Goal: Find specific page/section: Find specific page/section

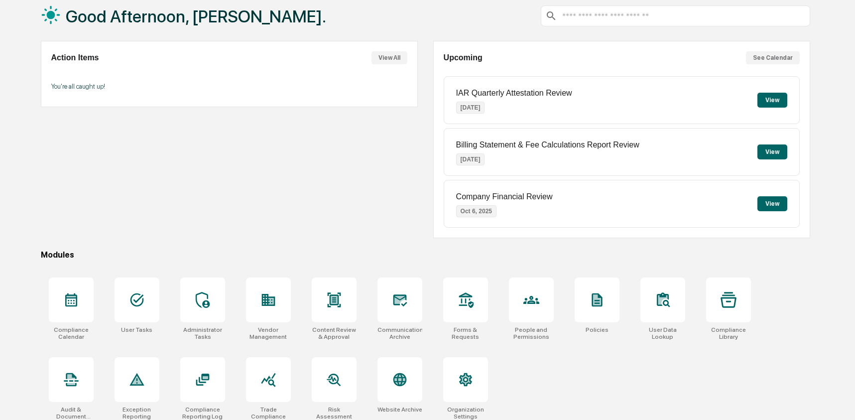
scroll to position [64, 0]
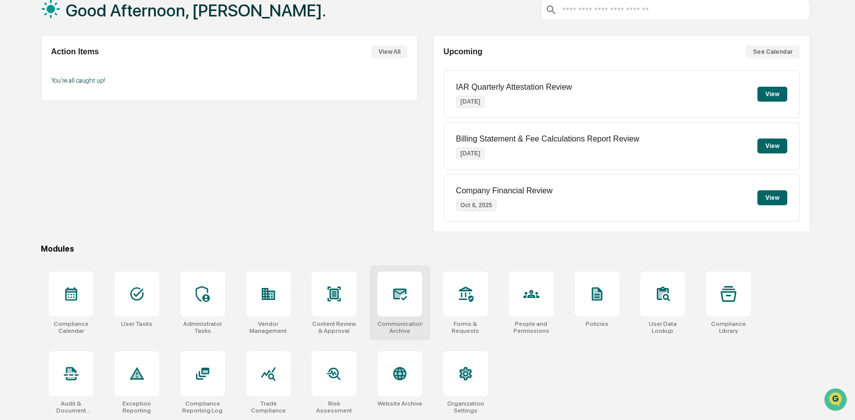
click at [406, 291] on icon at bounding box center [400, 294] width 14 height 12
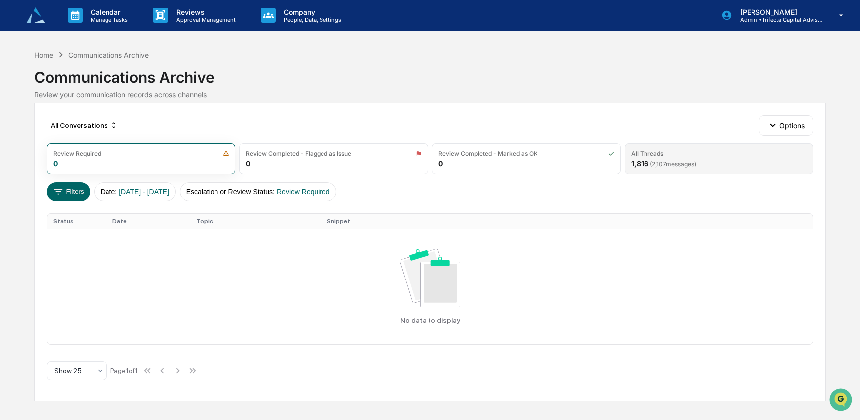
click at [630, 162] on div "All Threads 1,816 ( 2,107 messages)" at bounding box center [719, 158] width 189 height 31
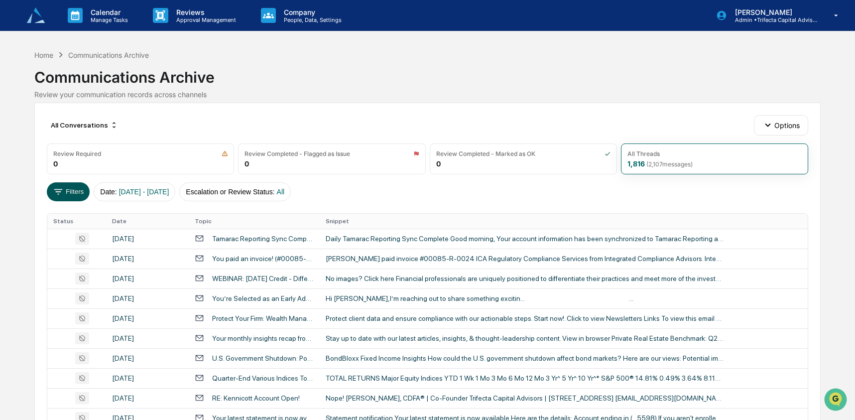
click at [65, 192] on button "Filters" at bounding box center [68, 191] width 43 height 19
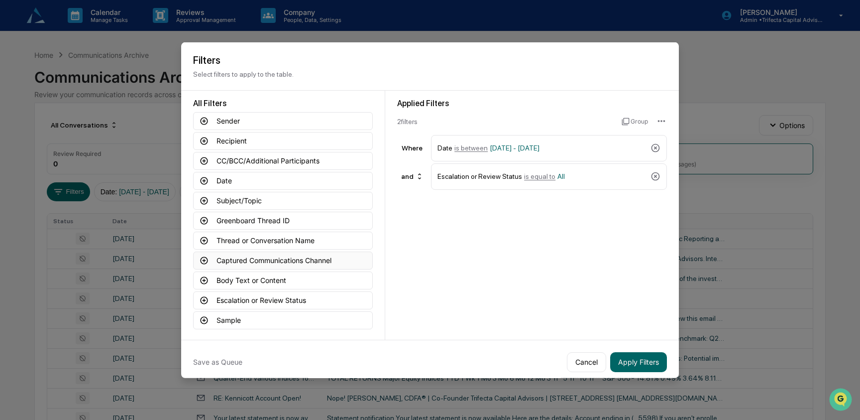
click at [252, 262] on button "Captured Communications Channel" at bounding box center [283, 260] width 180 height 18
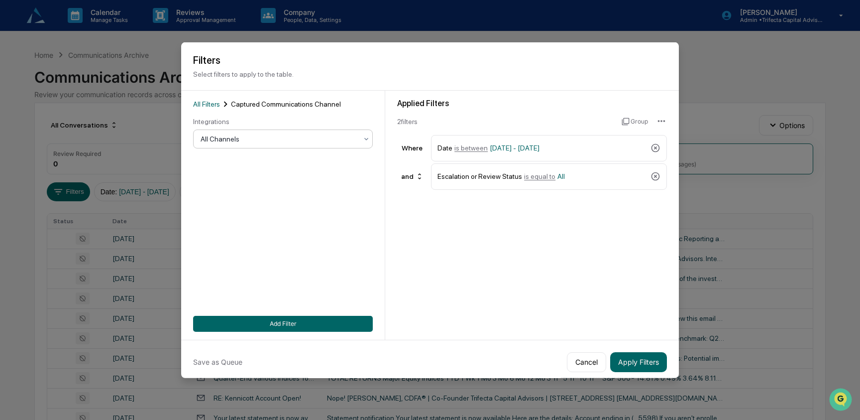
click at [244, 142] on div at bounding box center [279, 139] width 157 height 10
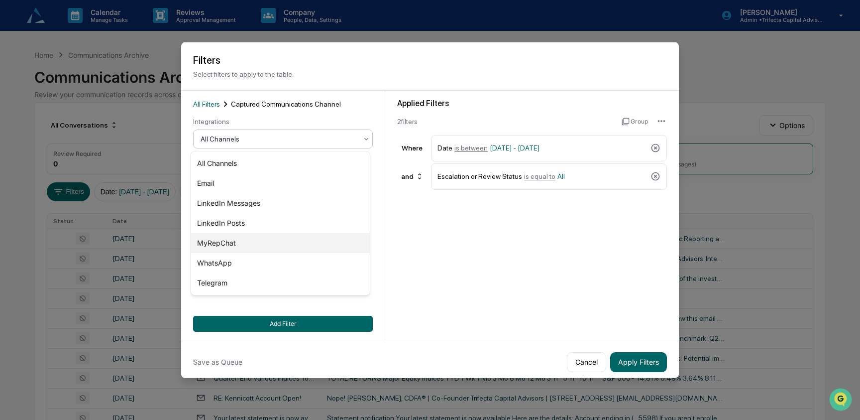
click at [229, 244] on div "MyRepChat" at bounding box center [280, 243] width 179 height 20
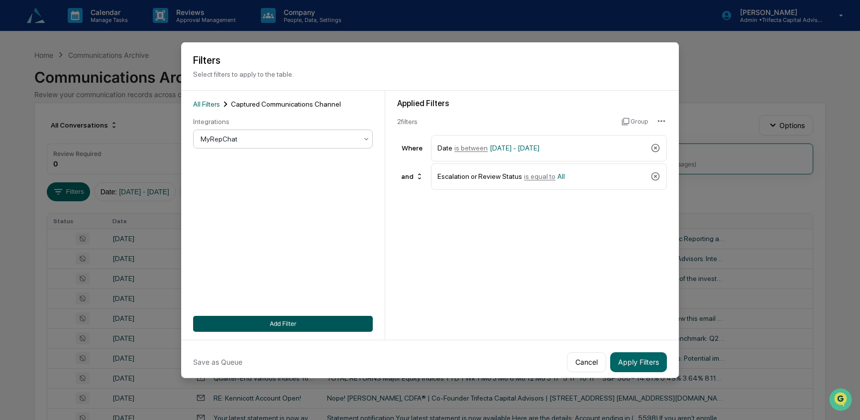
click at [270, 321] on button "Add Filter" at bounding box center [283, 323] width 180 height 16
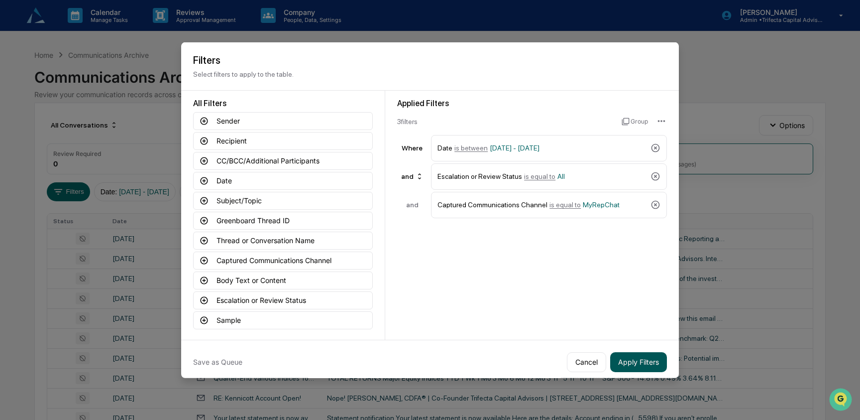
click at [637, 361] on button "Apply Filters" at bounding box center [638, 361] width 57 height 20
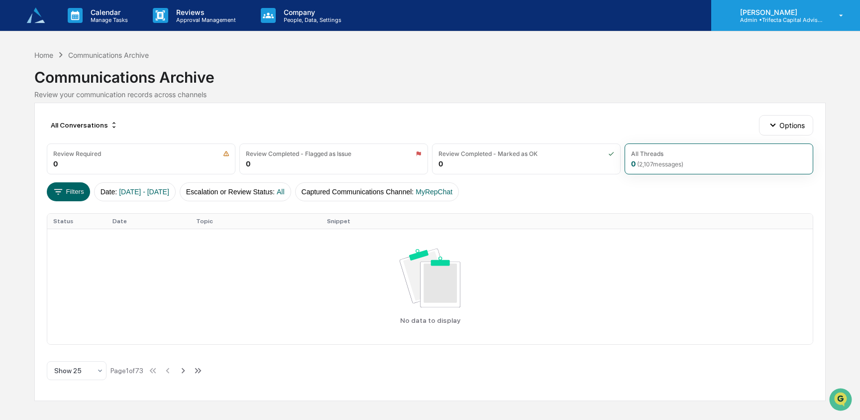
click at [805, 19] on p "Admin • Trifecta Capital Advisors" at bounding box center [778, 19] width 93 height 7
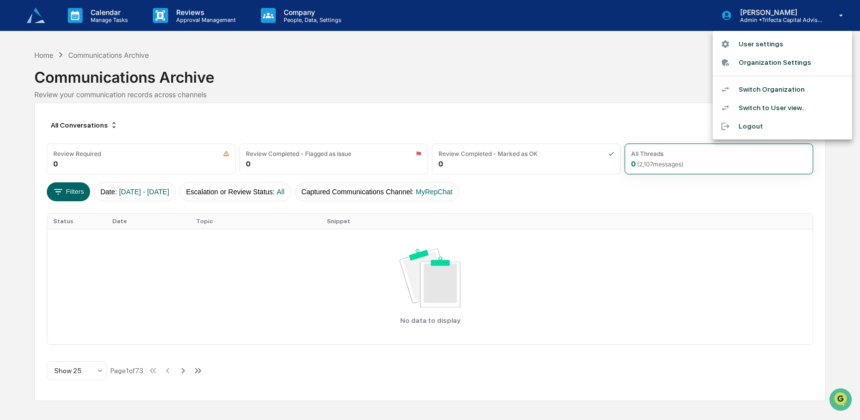
click at [763, 88] on li "Switch Organization" at bounding box center [782, 89] width 139 height 18
